Goal: Transaction & Acquisition: Purchase product/service

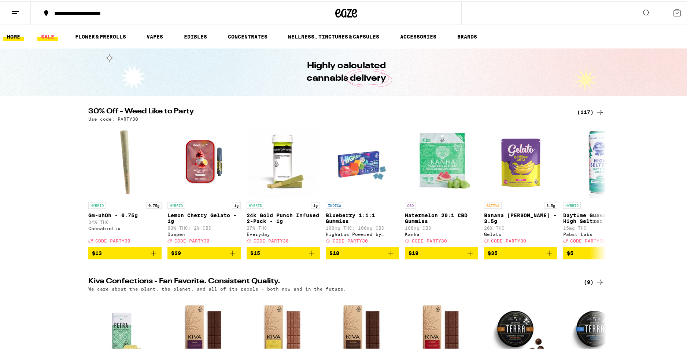
click at [54, 36] on link "SALE" at bounding box center [47, 35] width 21 height 9
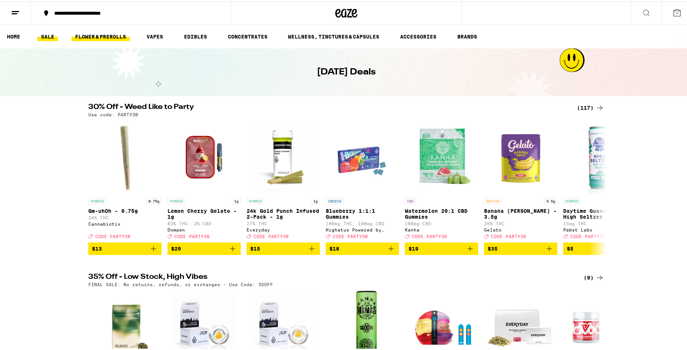
click at [94, 36] on link "FLOWER & PREROLLS" at bounding box center [100, 35] width 58 height 9
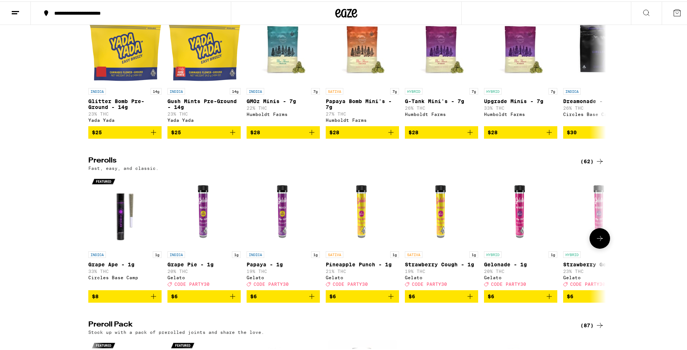
scroll to position [403, 0]
